Goal: Entertainment & Leisure: Consume media (video, audio)

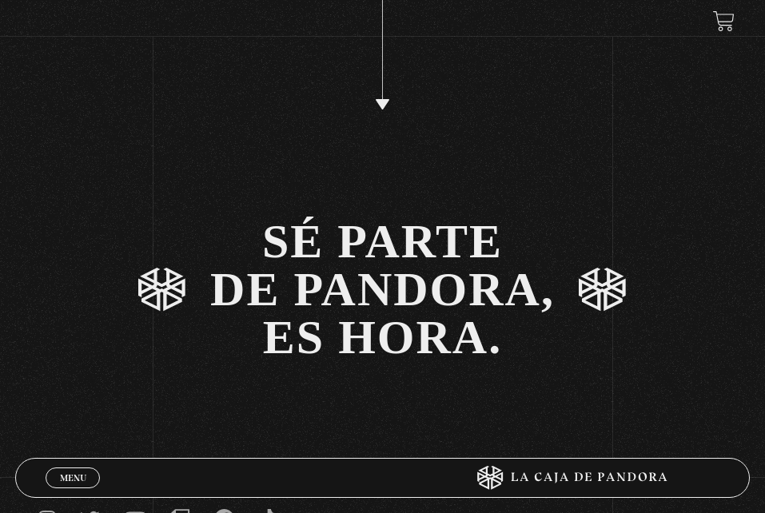
scroll to position [2470, 0]
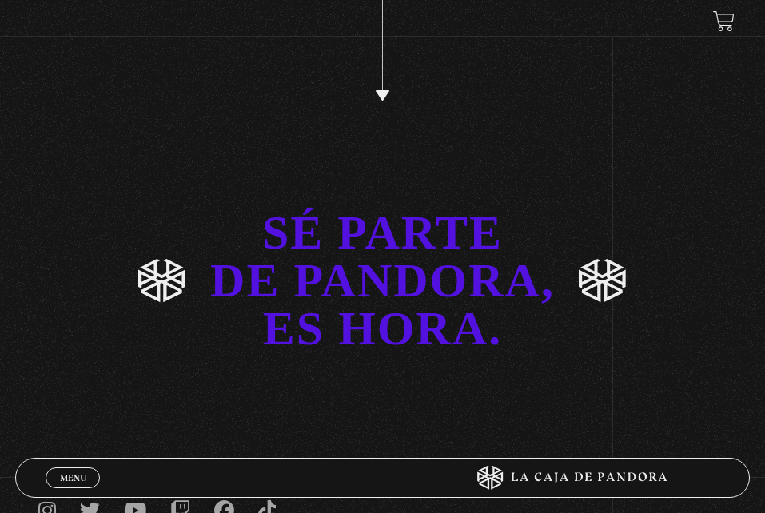
click at [412, 318] on link "SÉ PARTE DE PANDORA, ES HORA." at bounding box center [382, 281] width 765 height 200
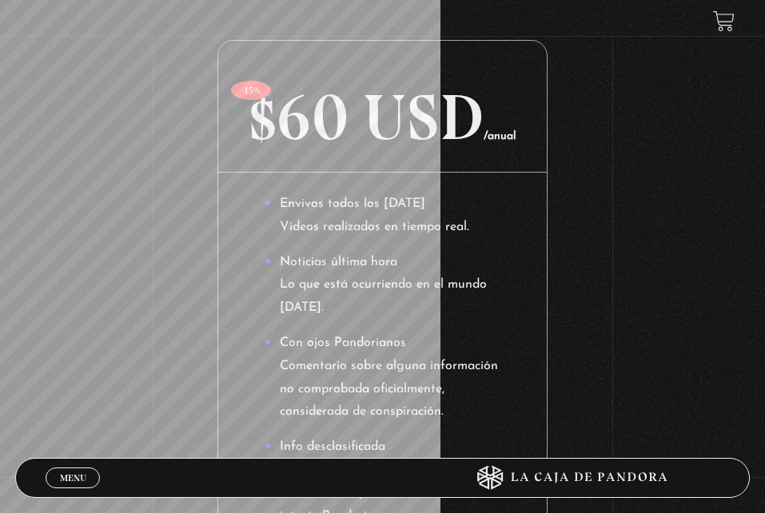
scroll to position [1632, 0]
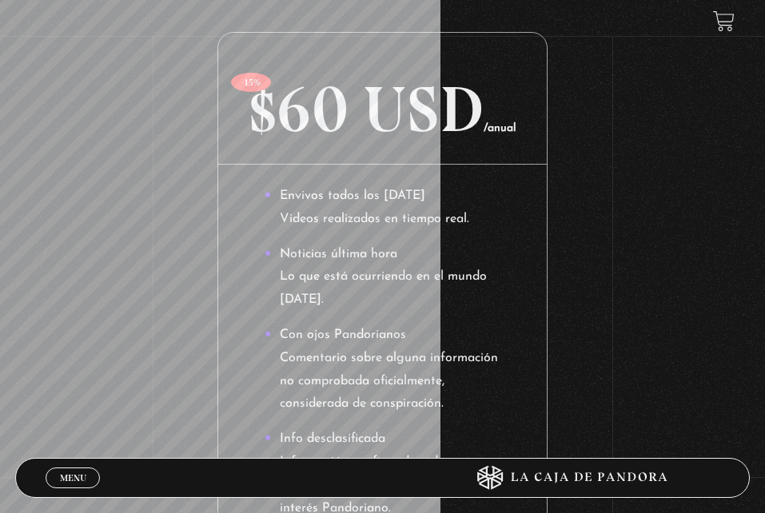
click at [615, 477] on icon at bounding box center [566, 478] width 306 height 24
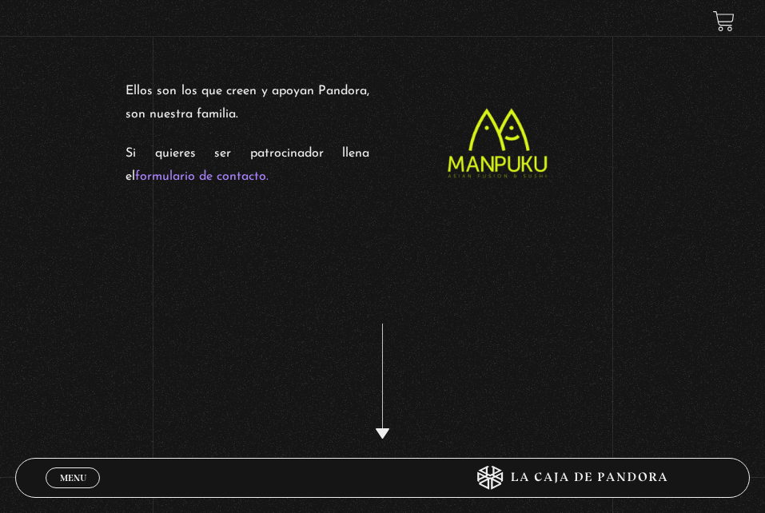
scroll to position [2131, 0]
click at [60, 474] on span "Menu" at bounding box center [73, 478] width 26 height 10
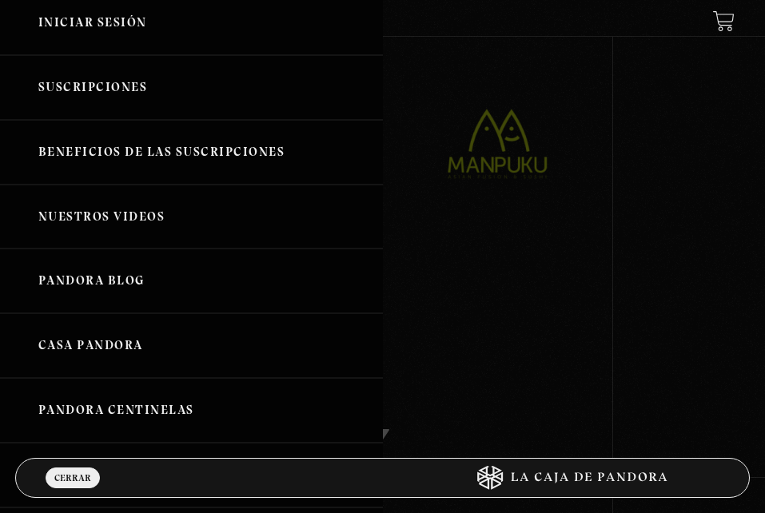
scroll to position [62, 0]
click at [131, 230] on link "Nuestros Videos" at bounding box center [191, 216] width 383 height 65
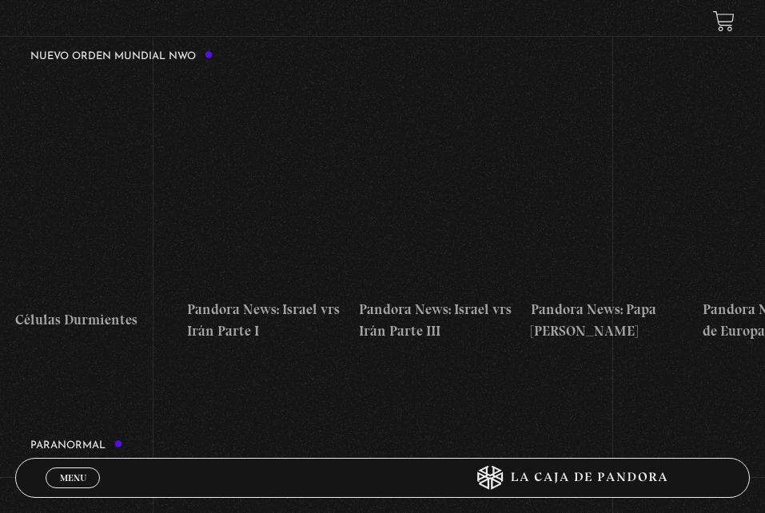
scroll to position [285, 0]
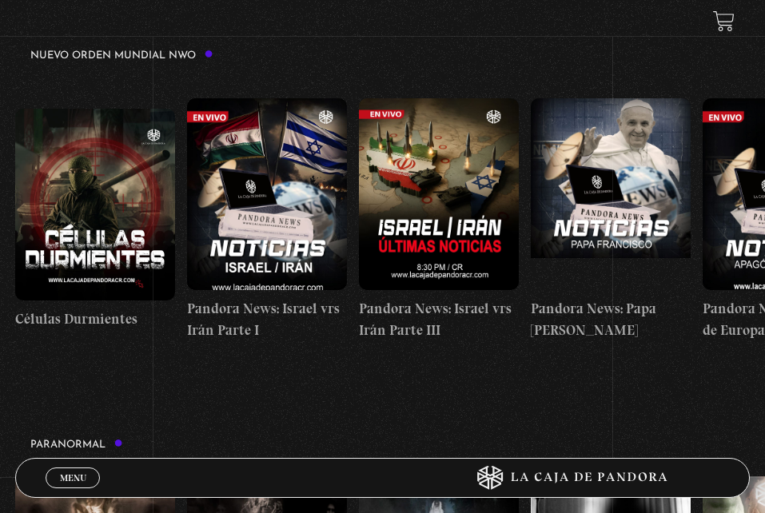
click at [454, 226] on figure at bounding box center [439, 194] width 160 height 192
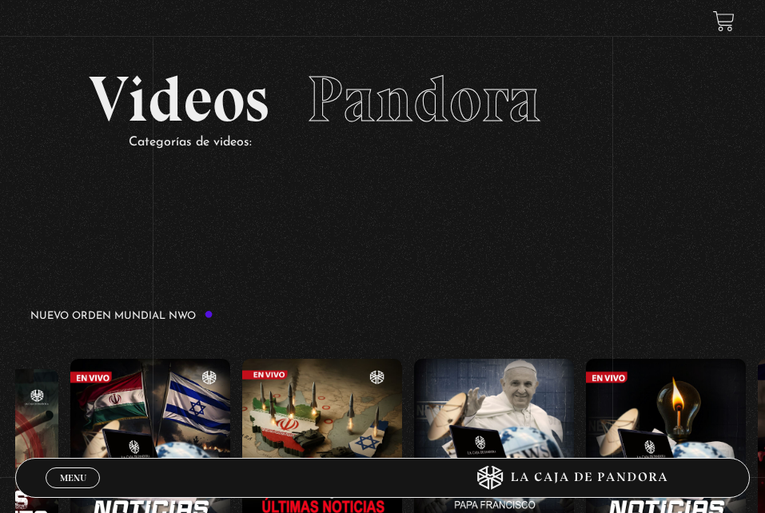
scroll to position [0, 0]
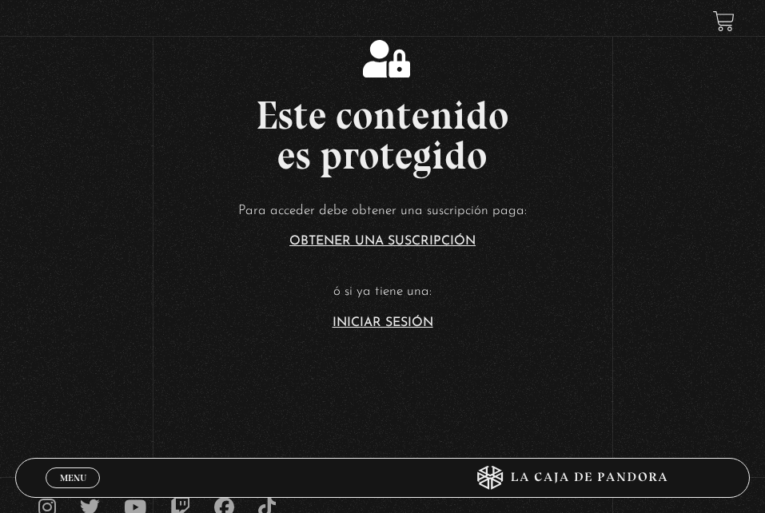
scroll to position [34, 0]
